Goal: Task Accomplishment & Management: Manage account settings

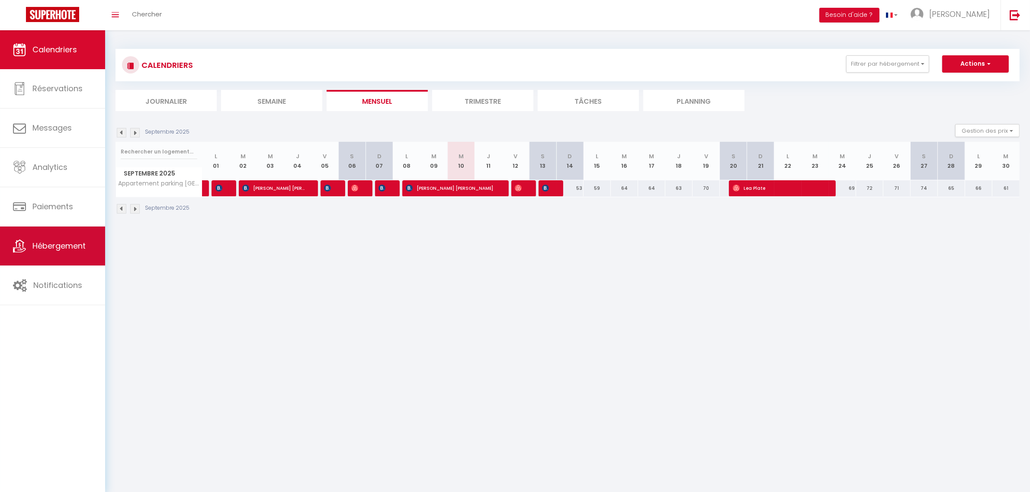
click at [59, 245] on span "Hébergement" at bounding box center [58, 245] width 53 height 11
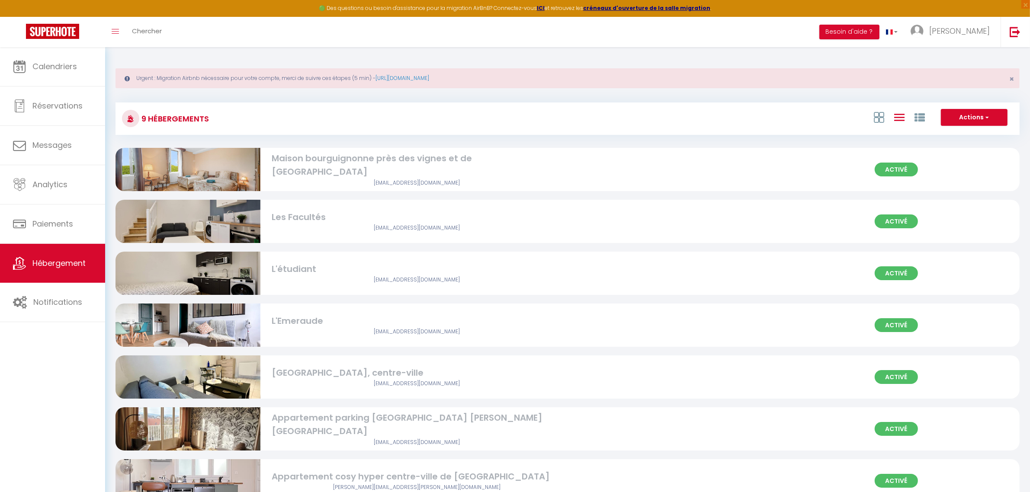
click at [288, 159] on div "Maison bourguignonne près des vignes et de [GEOGRAPHIC_DATA]" at bounding box center [417, 165] width 290 height 27
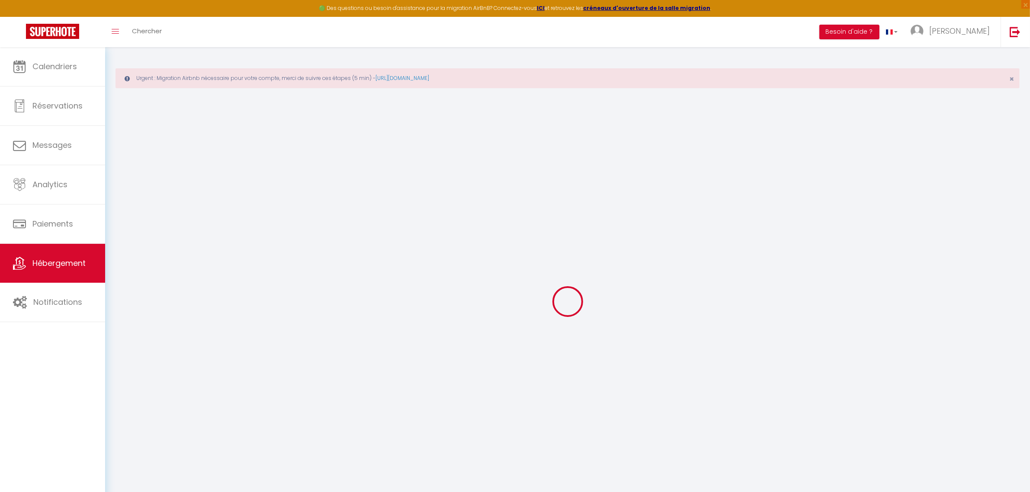
select select "+ 22 %"
select select "+ 2 %"
checkbox input "true"
checkbox input "false"
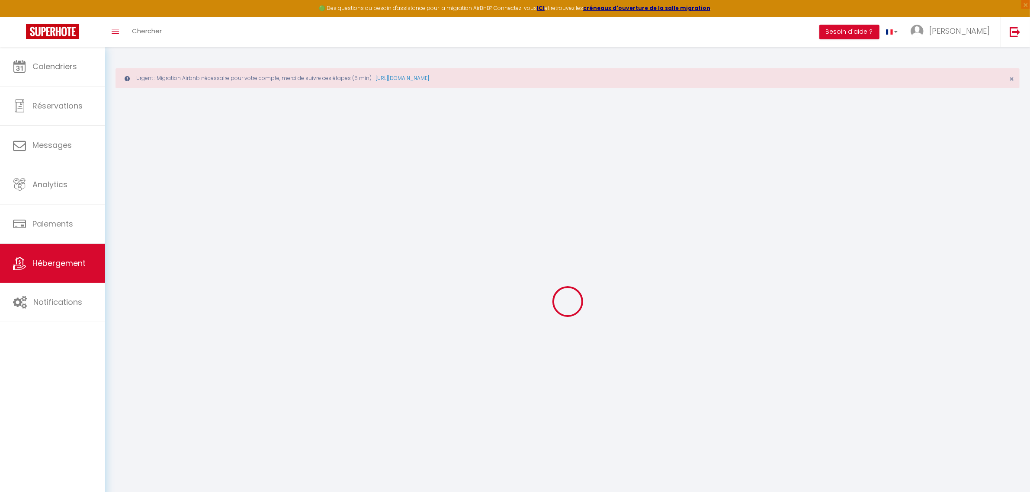
checkbox input "true"
checkbox input "false"
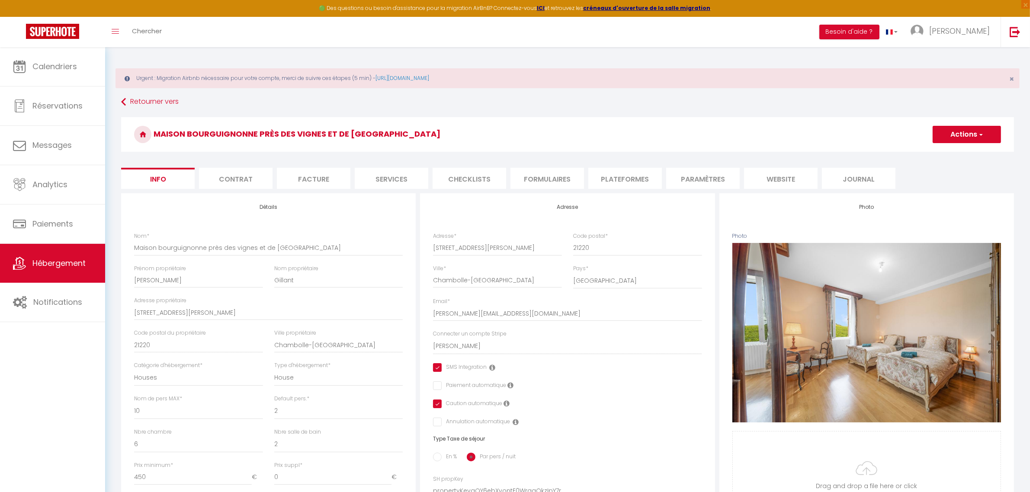
click at [603, 178] on li "Plateformes" at bounding box center [625, 178] width 74 height 21
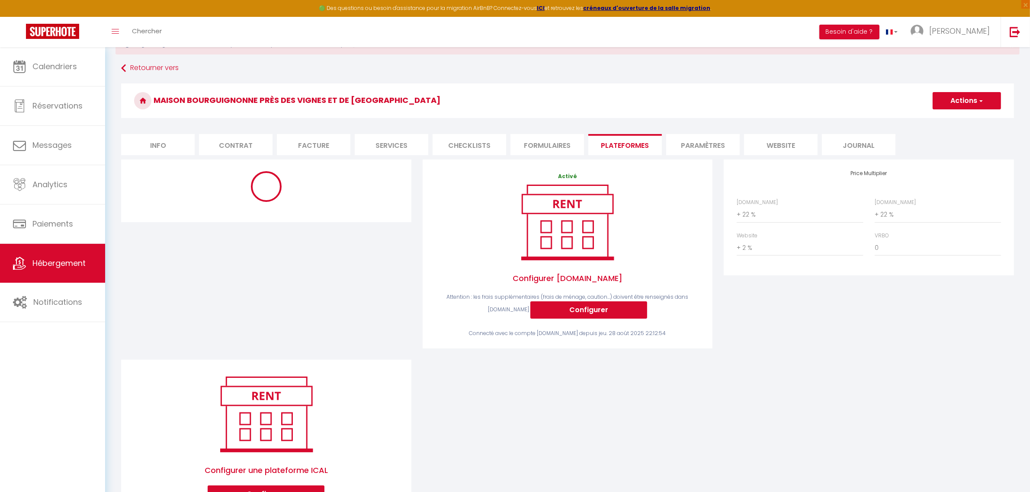
scroll to position [77, 0]
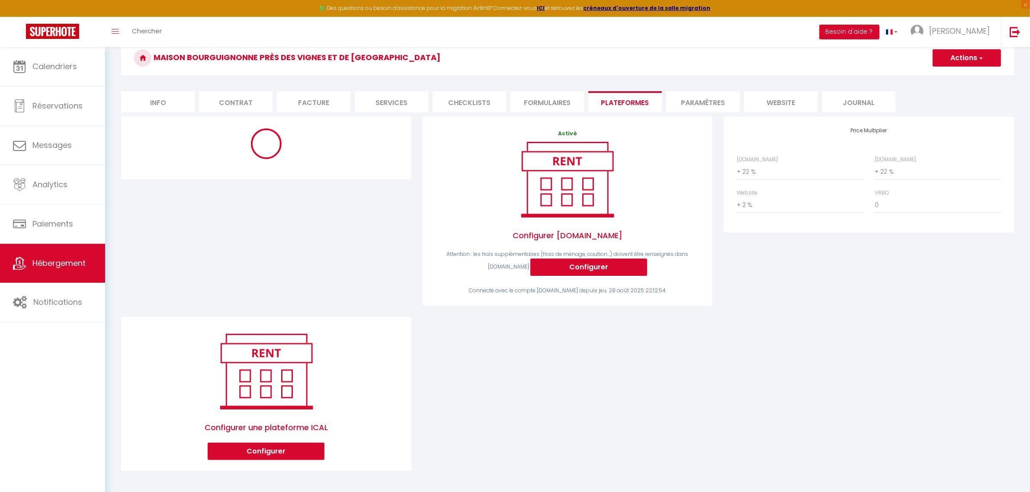
select select "365"
select select "EUR"
select select
select select "17479-1498546396986220033"
